Goal: Find specific page/section: Find specific page/section

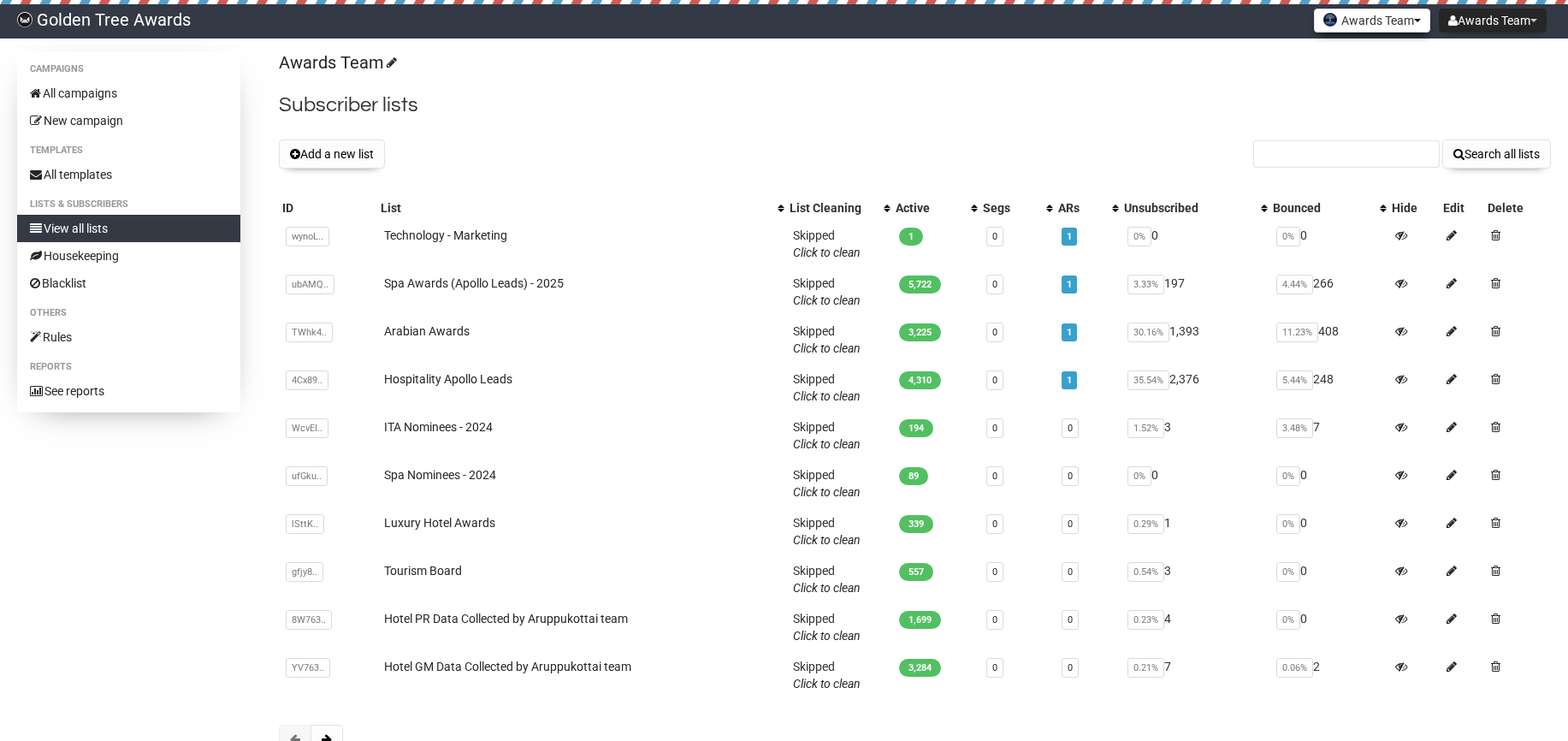
click at [1369, 27] on button "Awards Team" at bounding box center [1372, 21] width 116 height 24
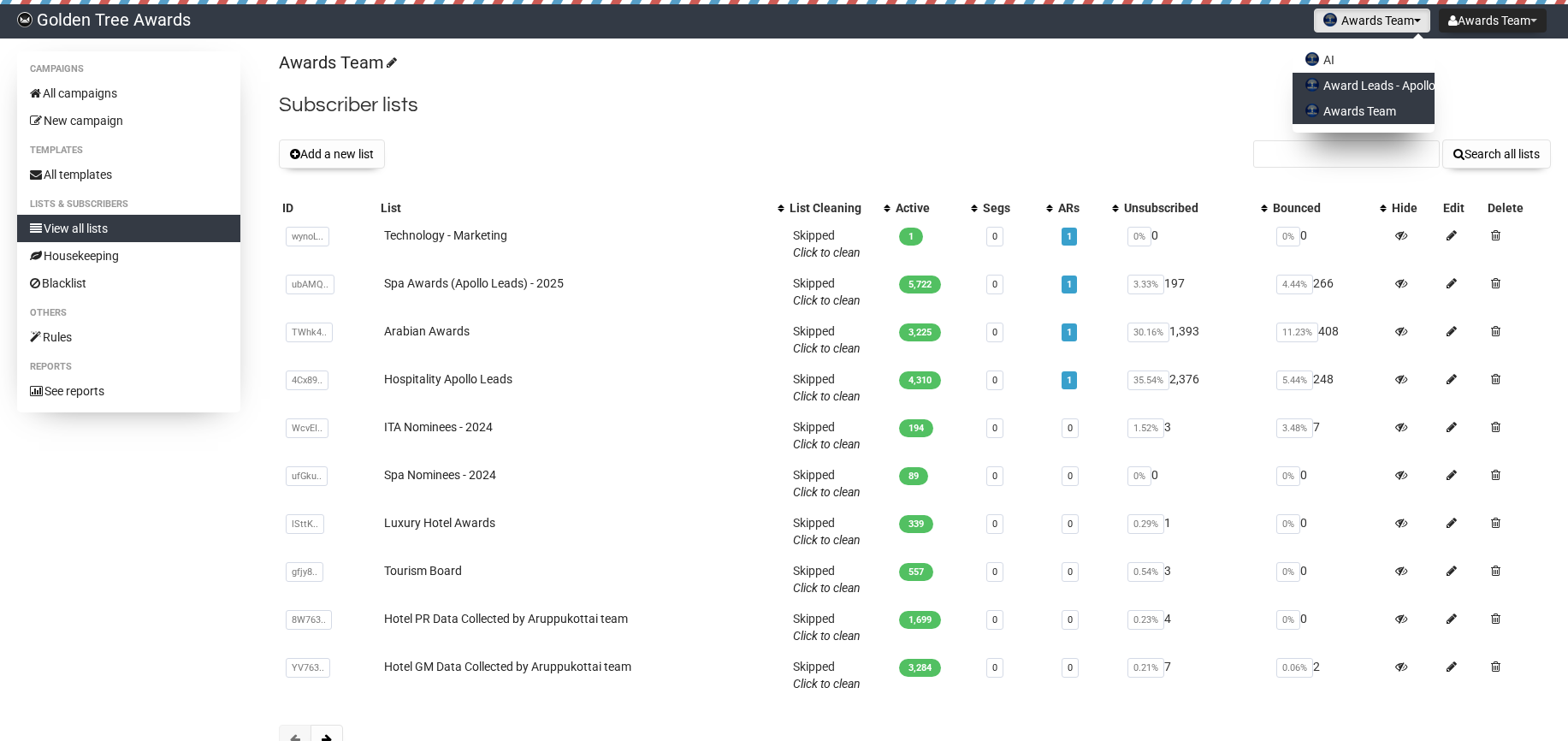
click at [1321, 80] on link "Award Leads - Apollo" at bounding box center [1363, 85] width 142 height 25
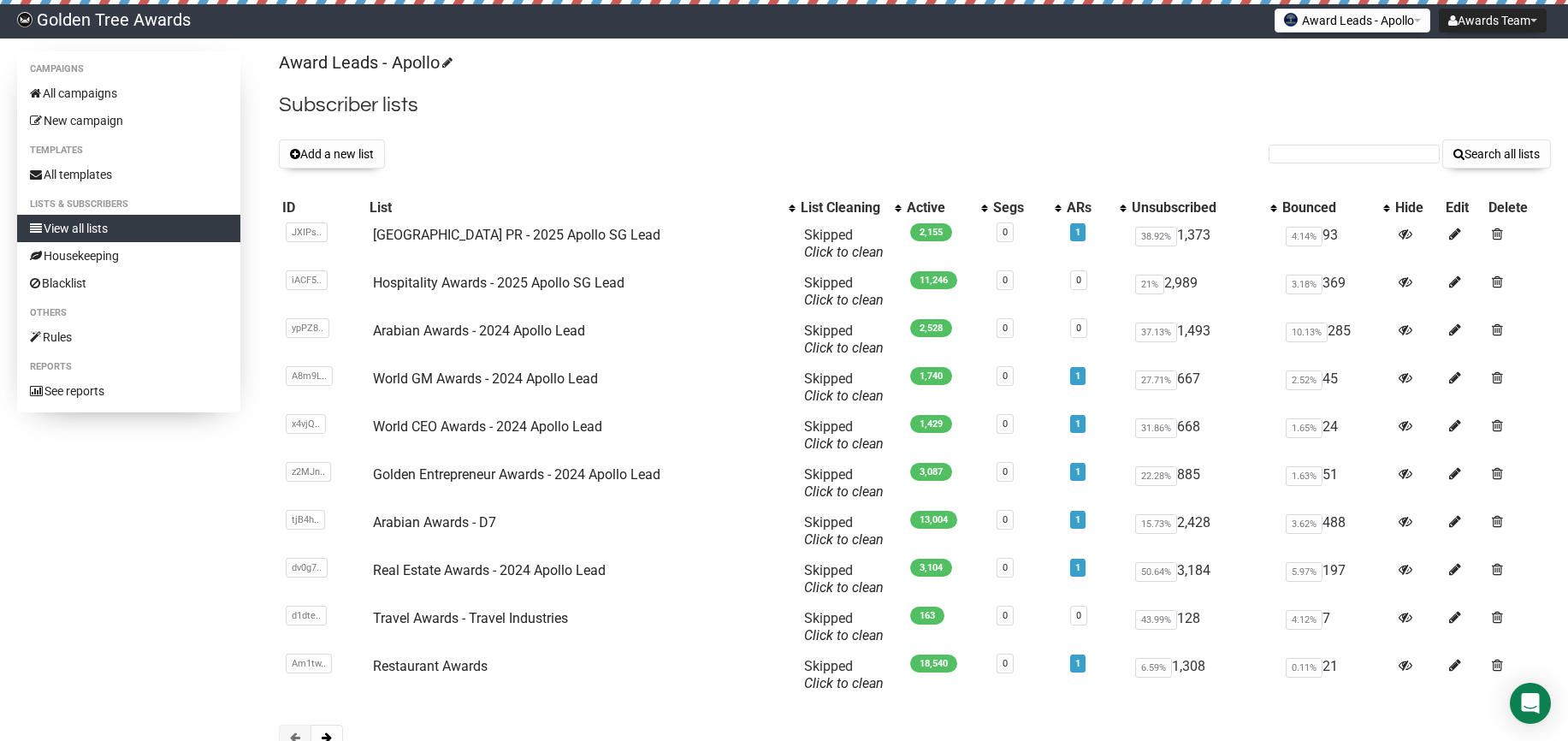
click at [1326, 36] on div "Award Leads - Apollo AI Award Leads - Apollo Awards Team" at bounding box center [1352, 22] width 165 height 34
click at [1327, 31] on button "Award Leads - Apollo" at bounding box center [1352, 21] width 155 height 24
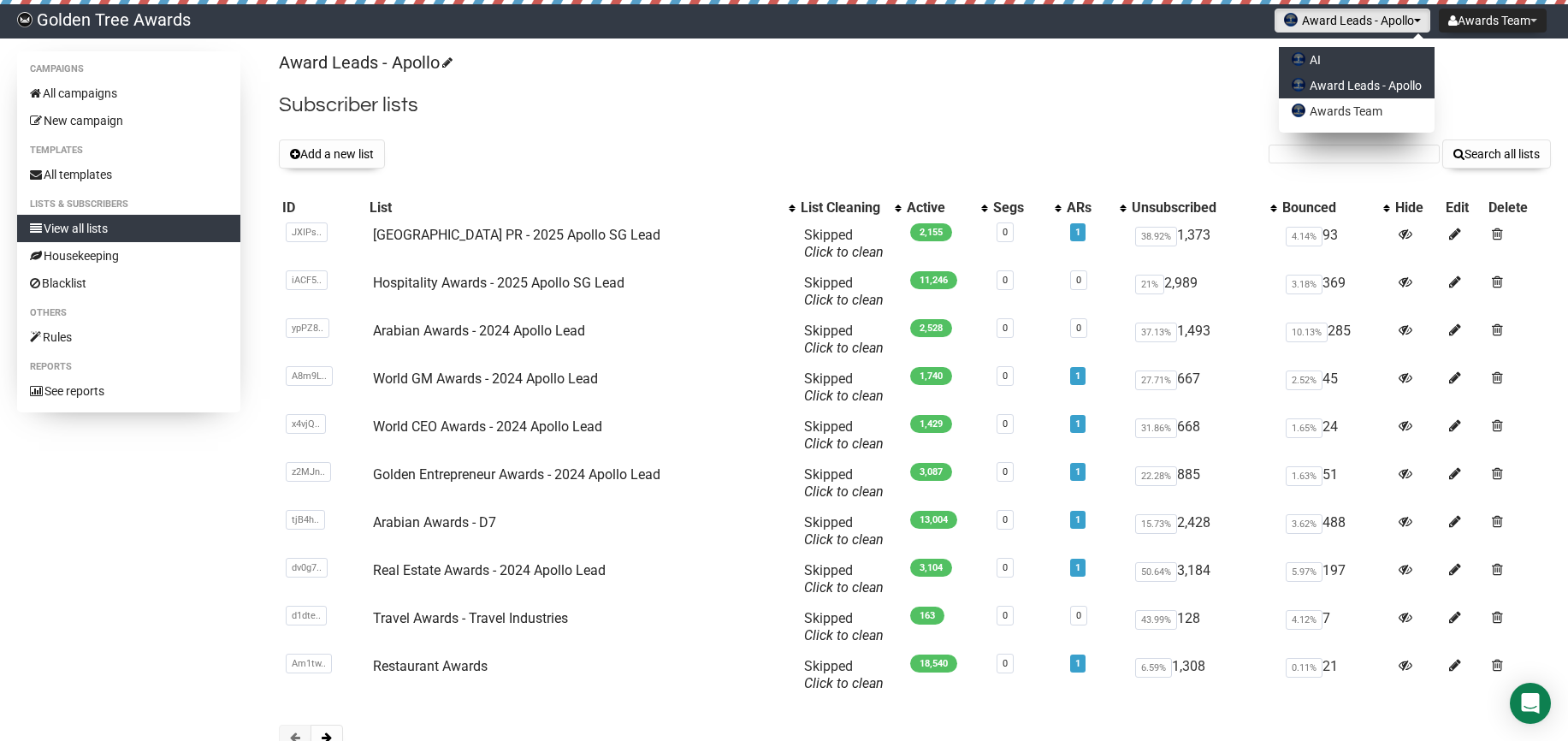
click at [1305, 51] on link "AI" at bounding box center [1356, 59] width 155 height 25
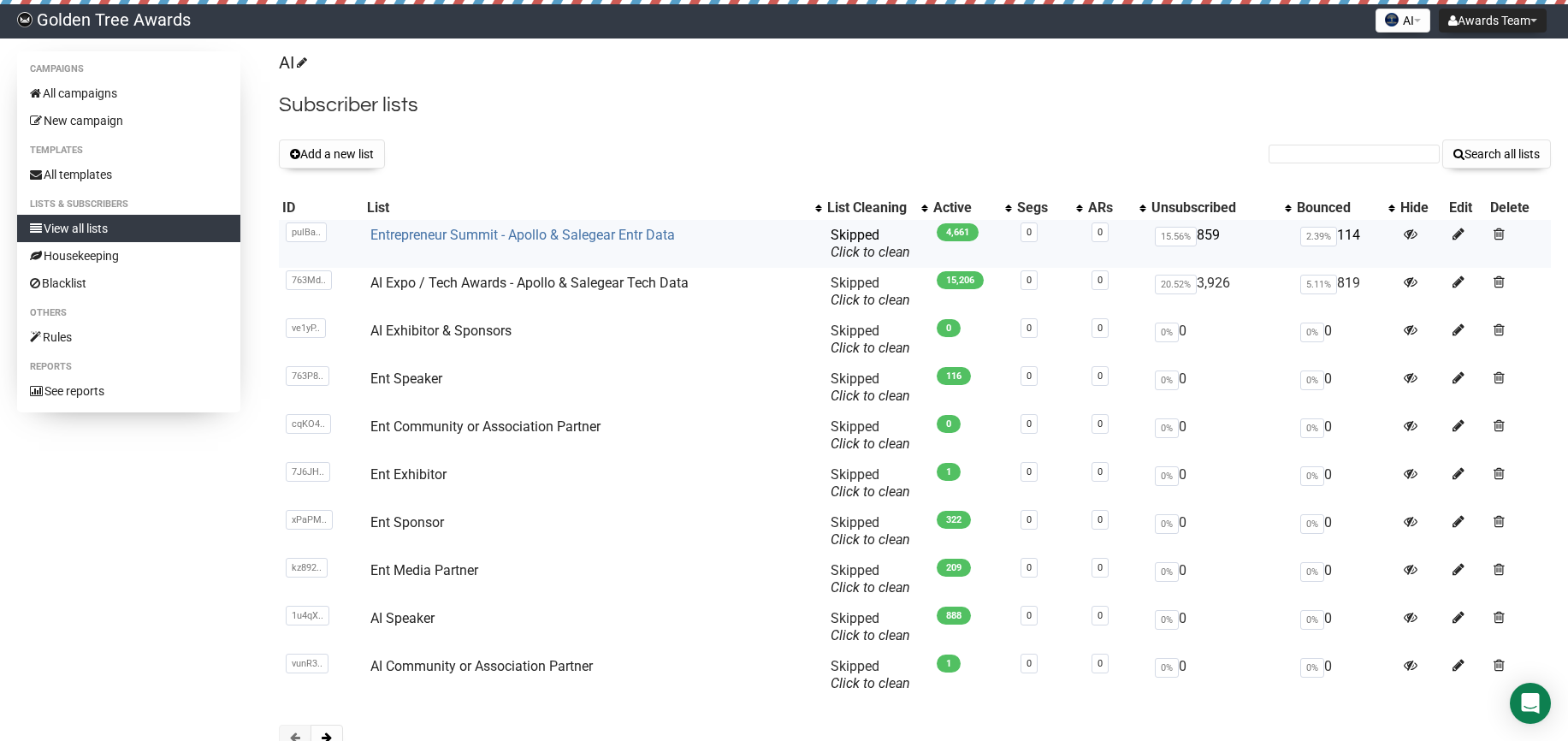
click at [507, 235] on link "Entrepreneur Summit - Apollo & Salegear Entr Data" at bounding box center [523, 234] width 305 height 16
